Goal: Information Seeking & Learning: Learn about a topic

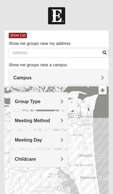
click at [33, 103] on span "Group Type" at bounding box center [28, 101] width 26 height 5
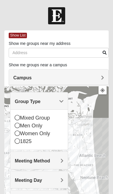
click at [25, 118] on div "Mixed Group" at bounding box center [39, 118] width 49 height 8
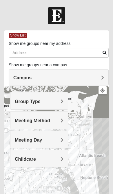
click at [26, 121] on span "Meeting Method" at bounding box center [32, 120] width 35 height 5
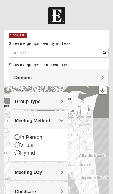
click at [29, 137] on div "In Person" at bounding box center [39, 137] width 49 height 8
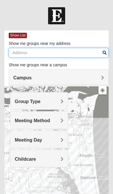
click at [108, 55] on input "Show me groups near my address" at bounding box center [59, 53] width 100 height 10
click at [74, 54] on input "Show me groups near my address" at bounding box center [59, 53] width 100 height 10
type input "45088 Tackel Lane"
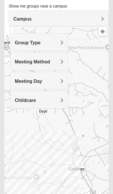
scroll to position [59, 0]
click at [57, 135] on div at bounding box center [56, 142] width 104 height 231
click at [58, 138] on div at bounding box center [56, 142] width 104 height 231
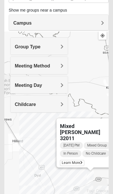
scroll to position [56, 0]
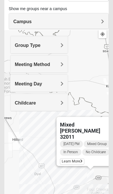
click at [79, 159] on span "Learn More" at bounding box center [72, 161] width 24 height 6
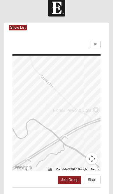
scroll to position [0, 0]
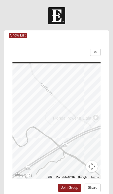
click at [99, 49] on link at bounding box center [95, 52] width 10 height 7
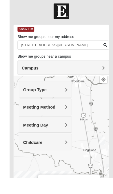
scroll to position [57, 0]
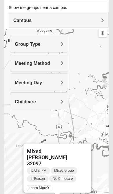
click at [47, 184] on div "Thursday PM Mixed Group In Person No Childcare Learn More" at bounding box center [59, 179] width 64 height 26
click at [44, 187] on span "Learn More" at bounding box center [39, 188] width 24 height 6
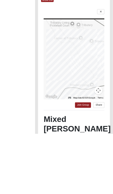
scroll to position [121, 0]
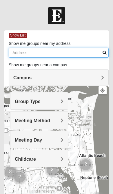
click at [67, 53] on input "Show me groups near my address" at bounding box center [59, 53] width 100 height 10
type input "45088 Tackel Lane"
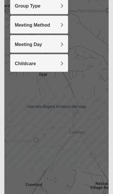
scroll to position [95, 0]
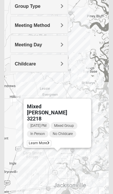
click at [48, 138] on div "Tuesday PM Mixed Group In Person No Childcare" at bounding box center [59, 130] width 64 height 16
click at [35, 142] on span "Learn More" at bounding box center [39, 143] width 24 height 6
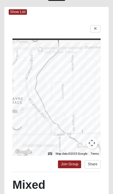
scroll to position [23, 0]
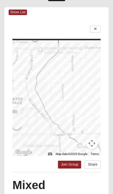
click at [99, 30] on link at bounding box center [95, 28] width 10 height 7
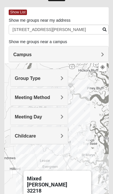
click at [87, 184] on button "Close" at bounding box center [84, 178] width 14 height 14
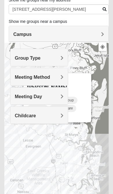
scroll to position [44, 0]
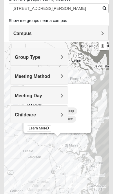
click at [42, 126] on div "Group Type Mixed Group Men Only Women Only 1825 Meeting Method In Person Virtua…" at bounding box center [39, 88] width 58 height 81
click at [35, 128] on div "Tuesday PM Mixed Group In Person No Childcare Learn More" at bounding box center [59, 120] width 64 height 26
click at [32, 126] on div "Group Type Mixed Group Men Only Women Only 1825 Meeting Method In Person Virtua…" at bounding box center [39, 88] width 58 height 81
click at [35, 122] on div "Childcare" at bounding box center [38, 113] width 57 height 17
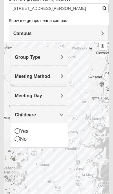
click at [36, 114] on span "Childcare" at bounding box center [25, 114] width 21 height 5
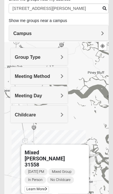
click at [41, 187] on span "Learn More" at bounding box center [37, 189] width 24 height 6
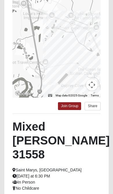
scroll to position [71, 0]
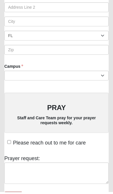
scroll to position [167, 0]
